Goal: Information Seeking & Learning: Learn about a topic

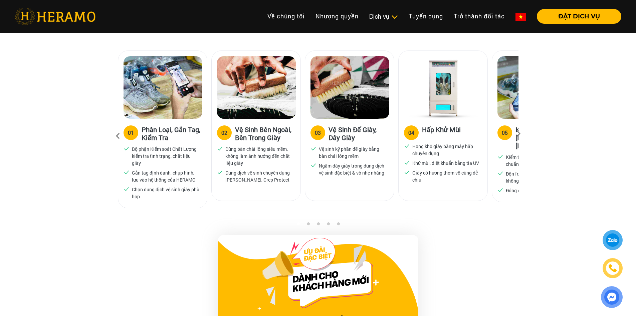
click at [520, 135] on icon at bounding box center [519, 136] width 12 height 4
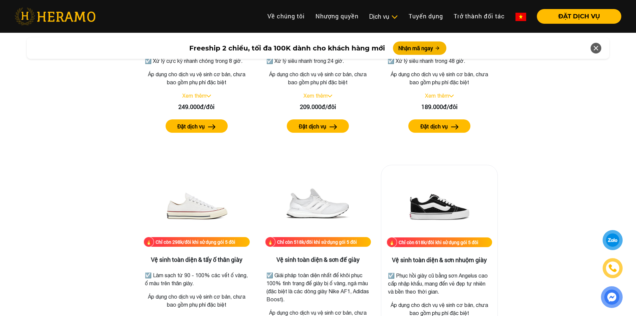
scroll to position [1307, 0]
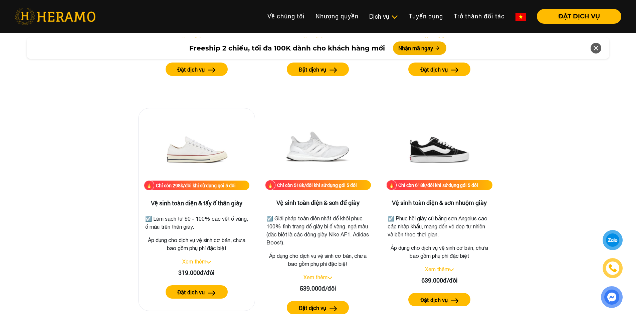
click at [212, 293] on img at bounding box center [212, 292] width 8 height 5
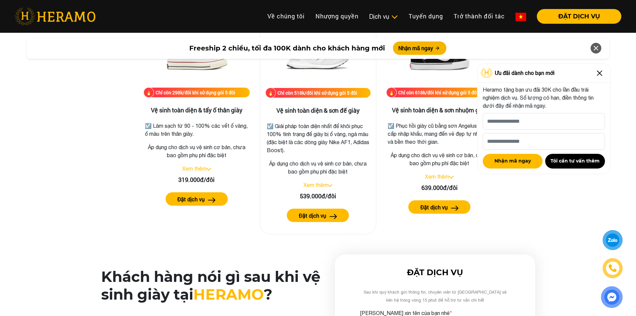
scroll to position [1407, 0]
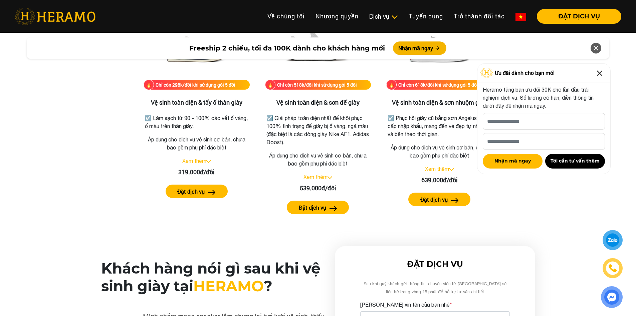
click at [615, 241] on div at bounding box center [612, 240] width 15 height 14
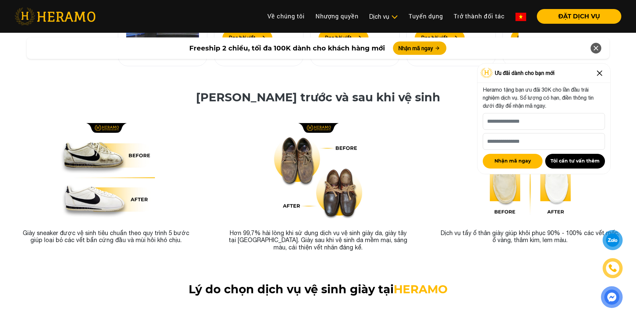
scroll to position [2409, 0]
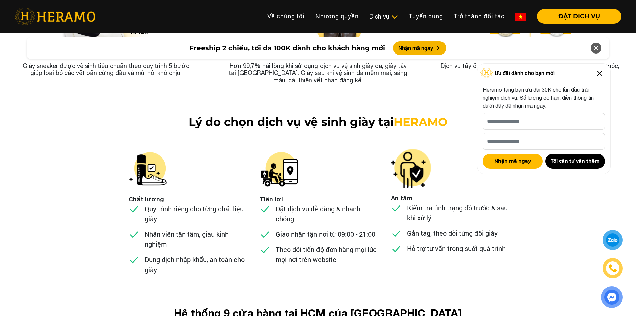
click at [598, 74] on img at bounding box center [599, 73] width 11 height 11
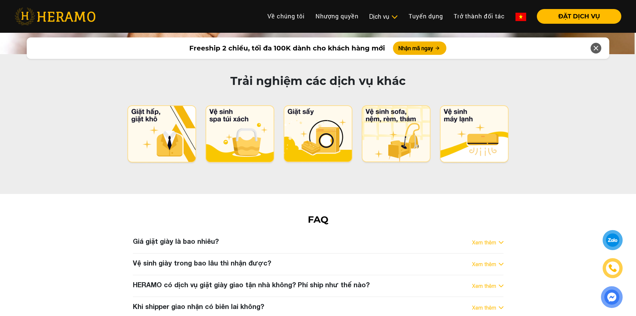
scroll to position [3411, 0]
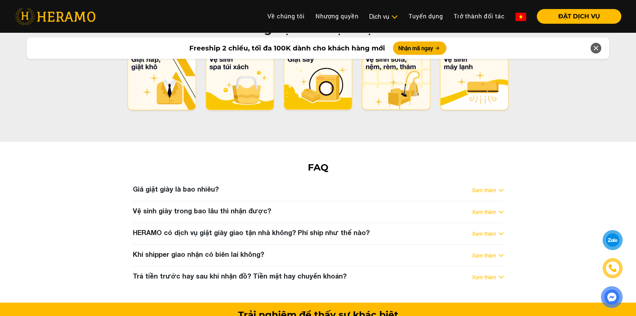
click at [497, 208] on div "Xem thêm" at bounding box center [487, 212] width 31 height 8
drag, startPoint x: 498, startPoint y: 157, endPoint x: 494, endPoint y: 157, distance: 3.7
click at [496, 208] on div "Xem thêm" at bounding box center [487, 212] width 31 height 8
click at [489, 208] on link "Xem thêm" at bounding box center [484, 212] width 24 height 8
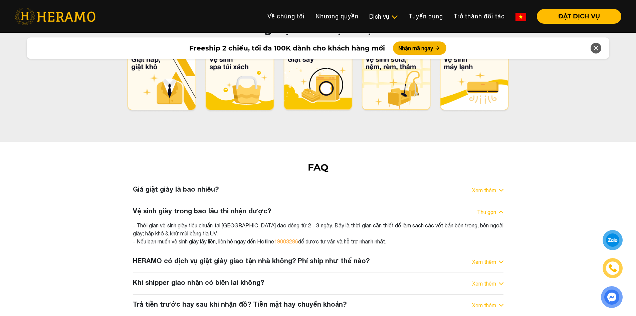
click at [319, 206] on div "Vệ sinh giày trong bao lâu thì nhận được? Thu gọn" at bounding box center [318, 211] width 371 height 11
drag, startPoint x: 205, startPoint y: 188, endPoint x: 309, endPoint y: 186, distance: 103.5
click at [309, 221] on div "- Thời gian vệ sinh giày tiêu chuẩn tại [GEOGRAPHIC_DATA] dao động từ 2 - 3 ngà…" at bounding box center [318, 233] width 371 height 24
click at [418, 221] on div "- Thời gian vệ sinh giày tiêu chuẩn tại [GEOGRAPHIC_DATA] dao động từ 2 - 3 ngà…" at bounding box center [318, 233] width 371 height 24
click at [499, 260] on img at bounding box center [501, 261] width 5 height 3
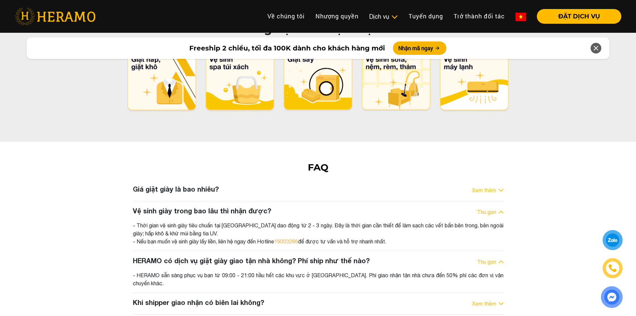
drag, startPoint x: 202, startPoint y: 224, endPoint x: 296, endPoint y: 228, distance: 93.9
click at [296, 271] on div "- HERAMO sẵn sàng phục vụ bạn từ 09:00 - 21:00 hầu hết các khu vực ở [GEOGRAPHI…" at bounding box center [318, 279] width 371 height 16
drag, startPoint x: 345, startPoint y: 132, endPoint x: 360, endPoint y: 136, distance: 15.2
click at [346, 185] on div "Giá giặt giày là bao nhiêu? Xem thêm" at bounding box center [318, 190] width 371 height 11
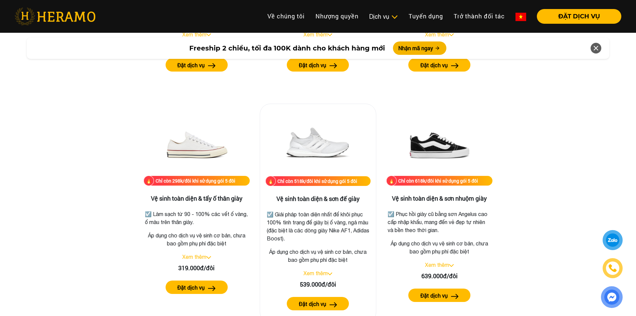
scroll to position [1340, 0]
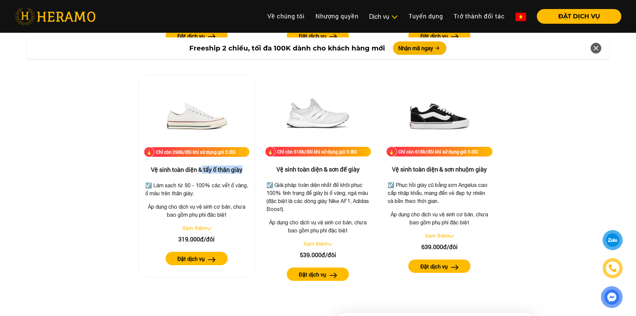
drag, startPoint x: 201, startPoint y: 169, endPoint x: 242, endPoint y: 173, distance: 40.9
click at [242, 173] on h3 "Vệ sinh toàn diện & tẩy ố thân giày" at bounding box center [197, 169] width 106 height 7
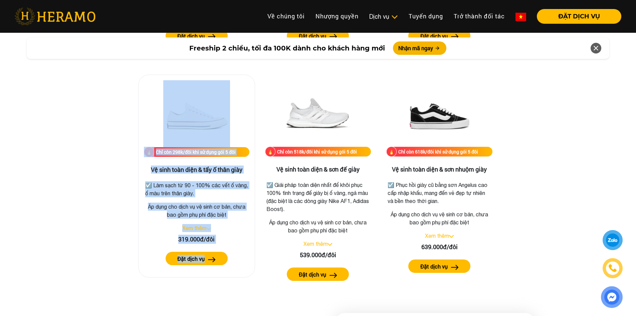
drag, startPoint x: 155, startPoint y: 110, endPoint x: 243, endPoint y: 264, distance: 177.7
click at [243, 264] on div "Chỉ còn 298k/đôi khi sử dụng gói 5 đôi Vệ sinh toàn diện & tẩy ố thân giày ☑️ L…" at bounding box center [196, 175] width 117 height 203
drag, startPoint x: 174, startPoint y: 120, endPoint x: 242, endPoint y: 260, distance: 155.9
click at [242, 260] on div "Chỉ còn 298k/đôi khi sử dụng gói 5 đôi Vệ sinh toàn diện & tẩy ố thân giày ☑️ L…" at bounding box center [196, 175] width 117 height 203
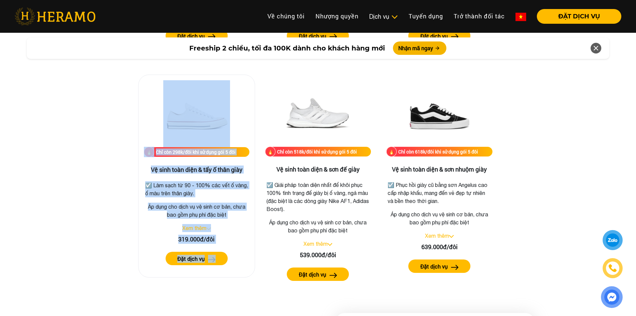
drag, startPoint x: 163, startPoint y: 106, endPoint x: 238, endPoint y: 259, distance: 170.6
click at [235, 260] on div "Chỉ còn 298k/đôi khi sử dụng gói 5 đôi Vệ sinh toàn diện & tẩy ố thân giày ☑️ L…" at bounding box center [196, 175] width 117 height 203
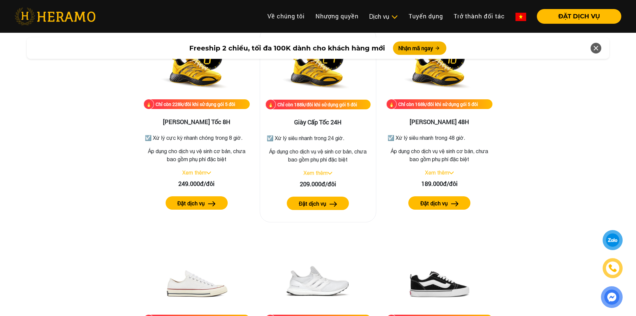
scroll to position [1040, 0]
